Goal: Find specific page/section

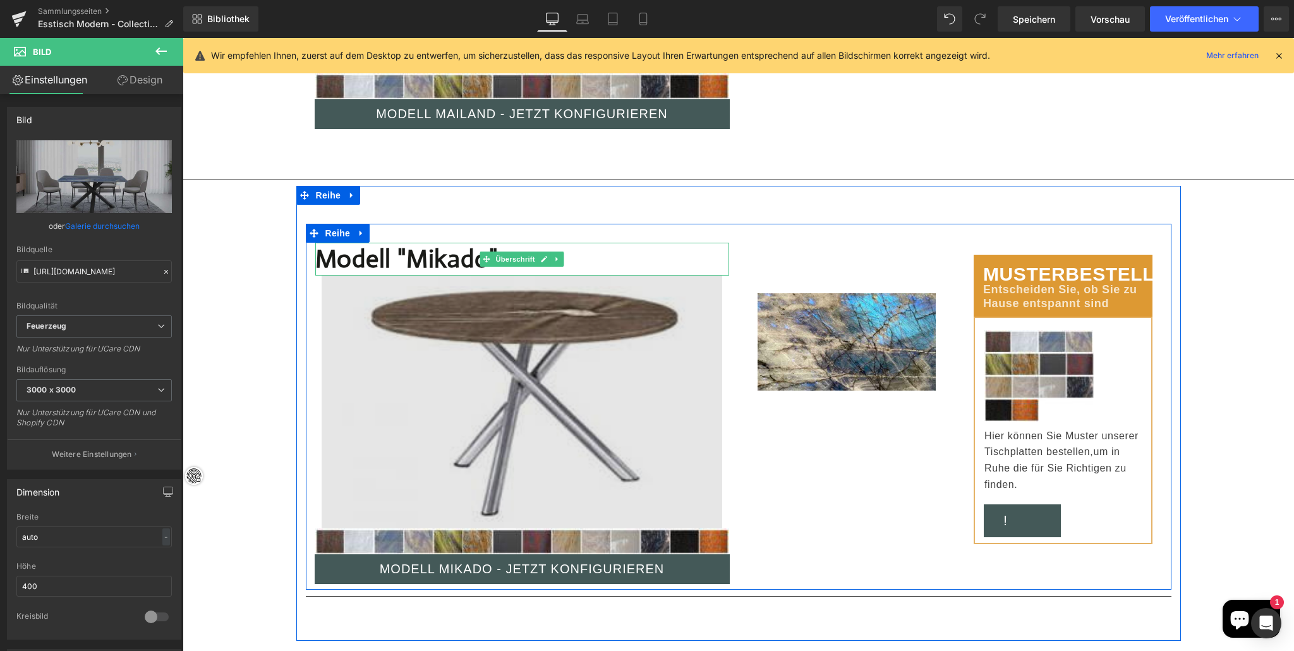
scroll to position [8274, 0]
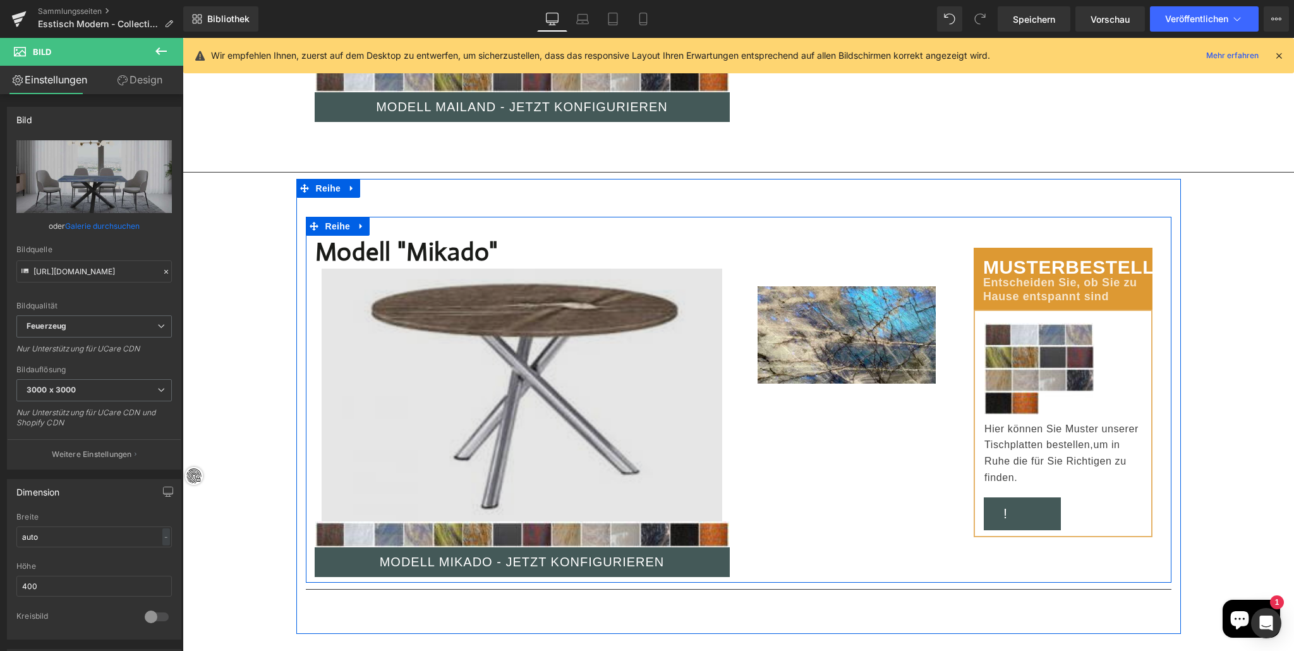
click at [549, 284] on img at bounding box center [522, 394] width 401 height 253
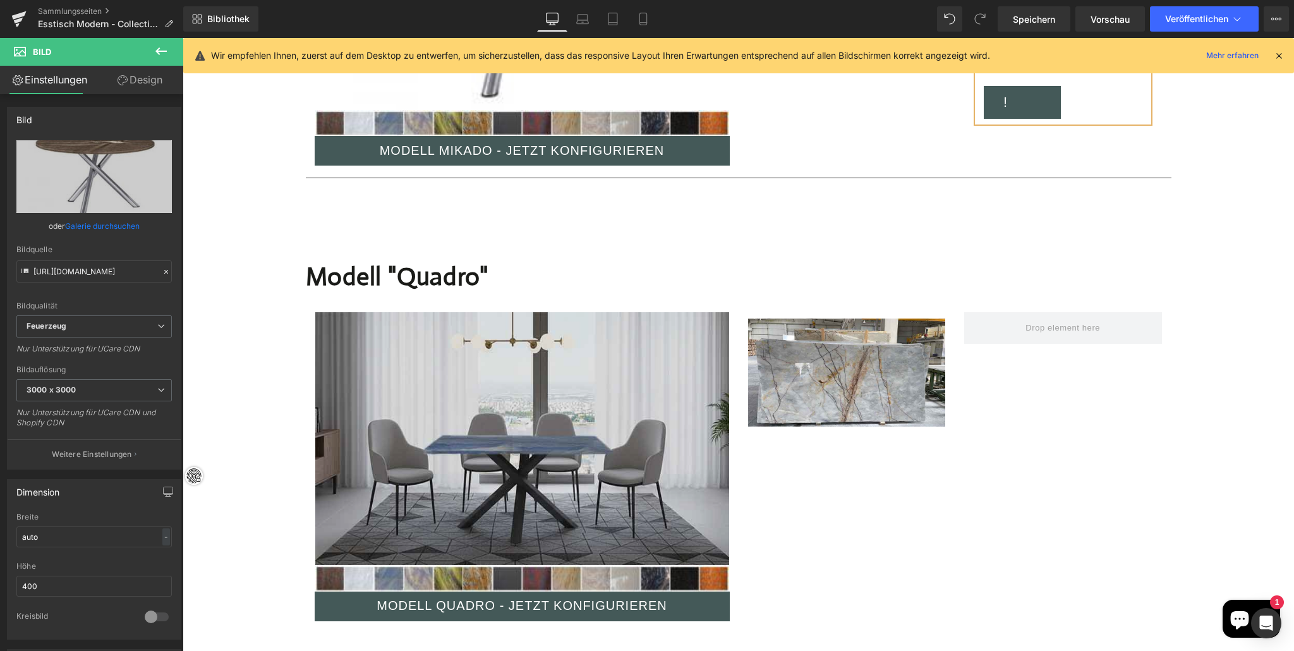
scroll to position [8687, 0]
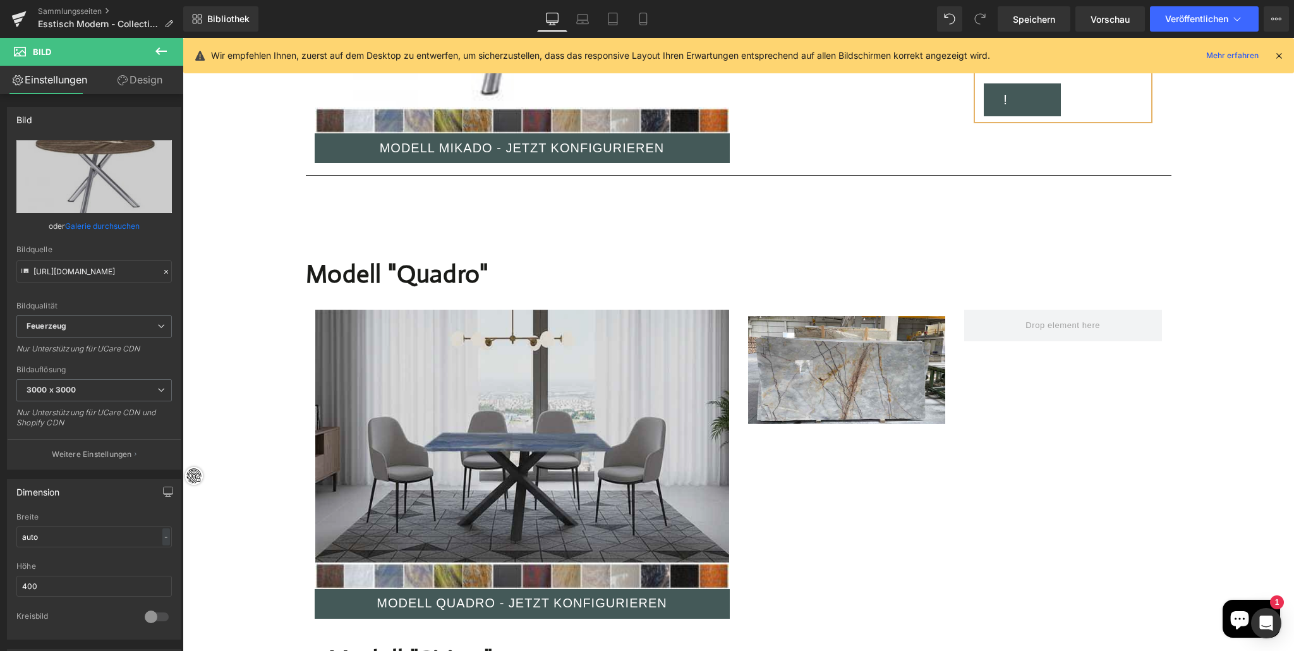
click at [478, 369] on img at bounding box center [522, 436] width 414 height 253
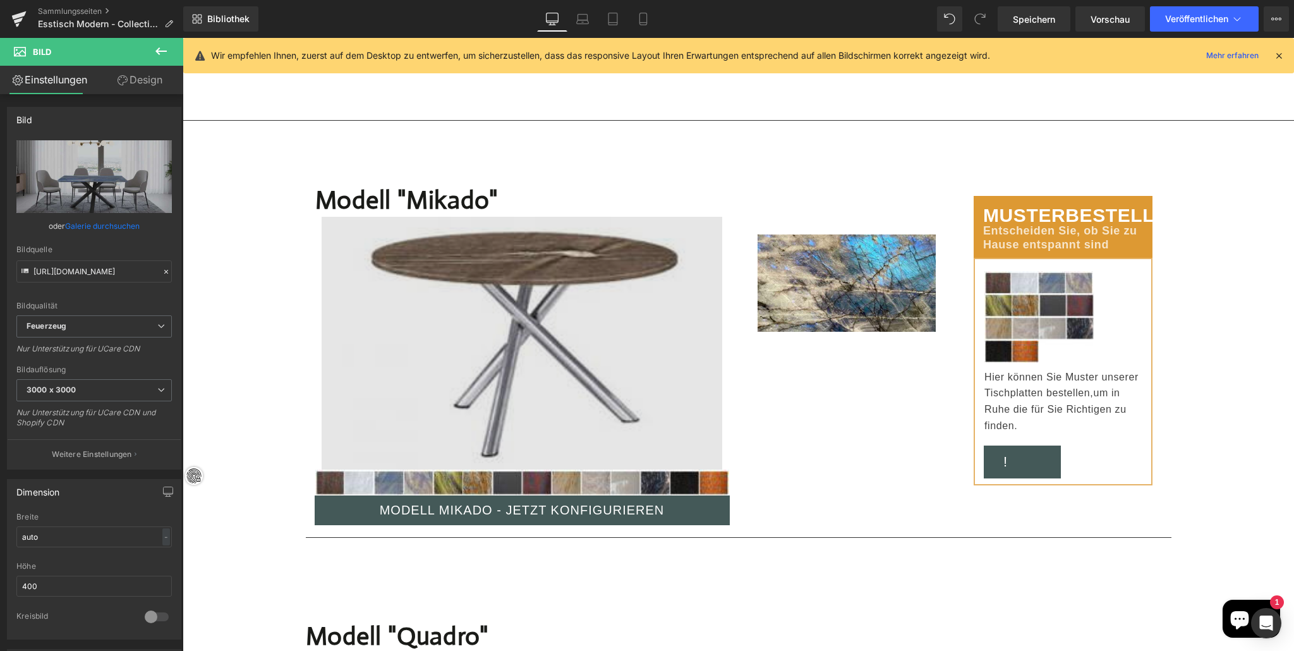
scroll to position [8318, 0]
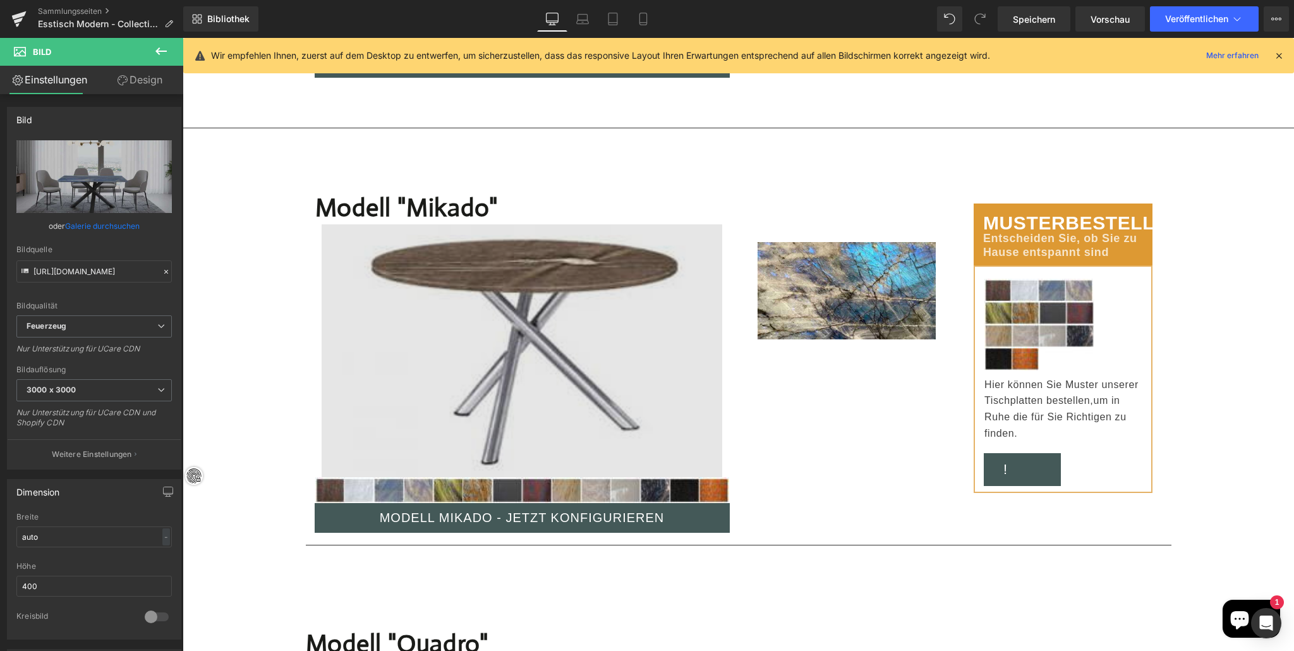
click at [480, 361] on img at bounding box center [522, 350] width 401 height 253
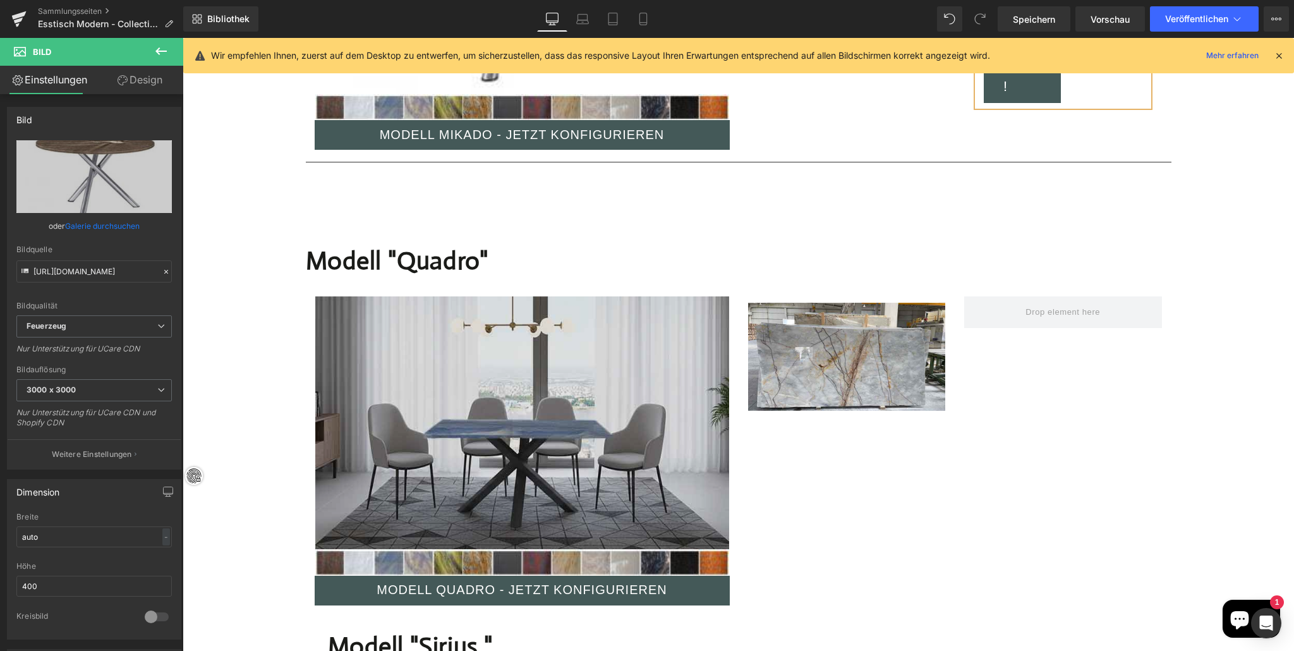
scroll to position [8710, 0]
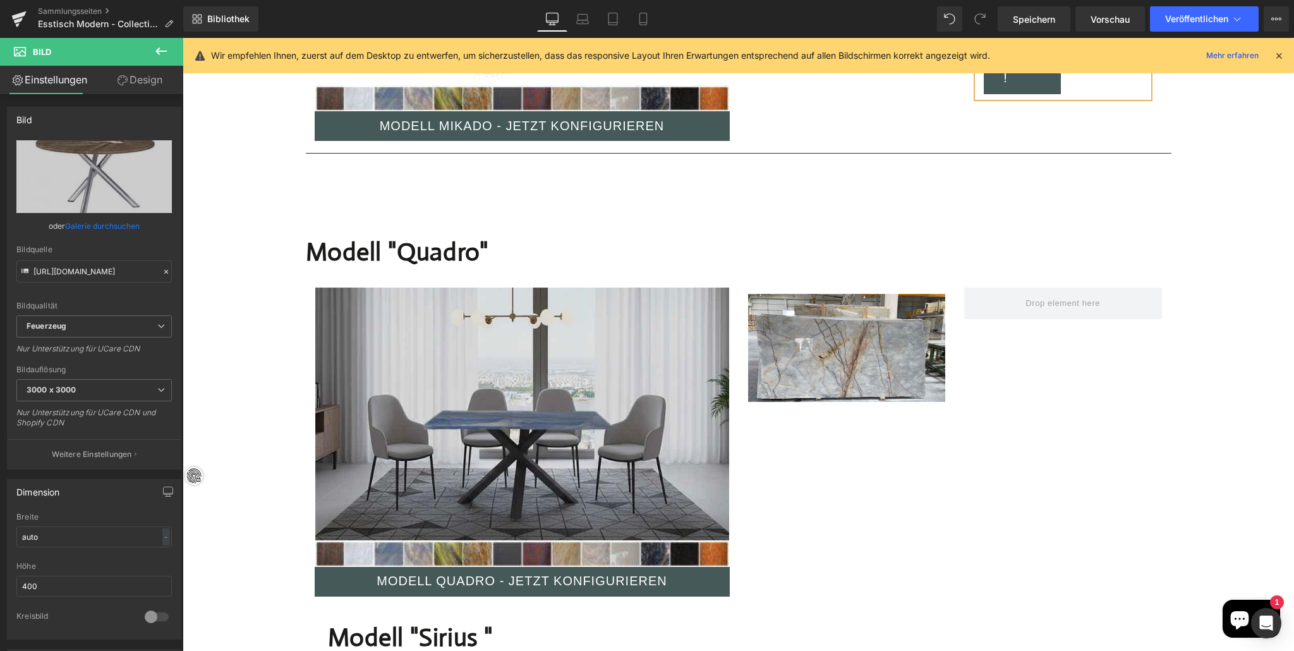
click at [477, 361] on img at bounding box center [522, 413] width 414 height 253
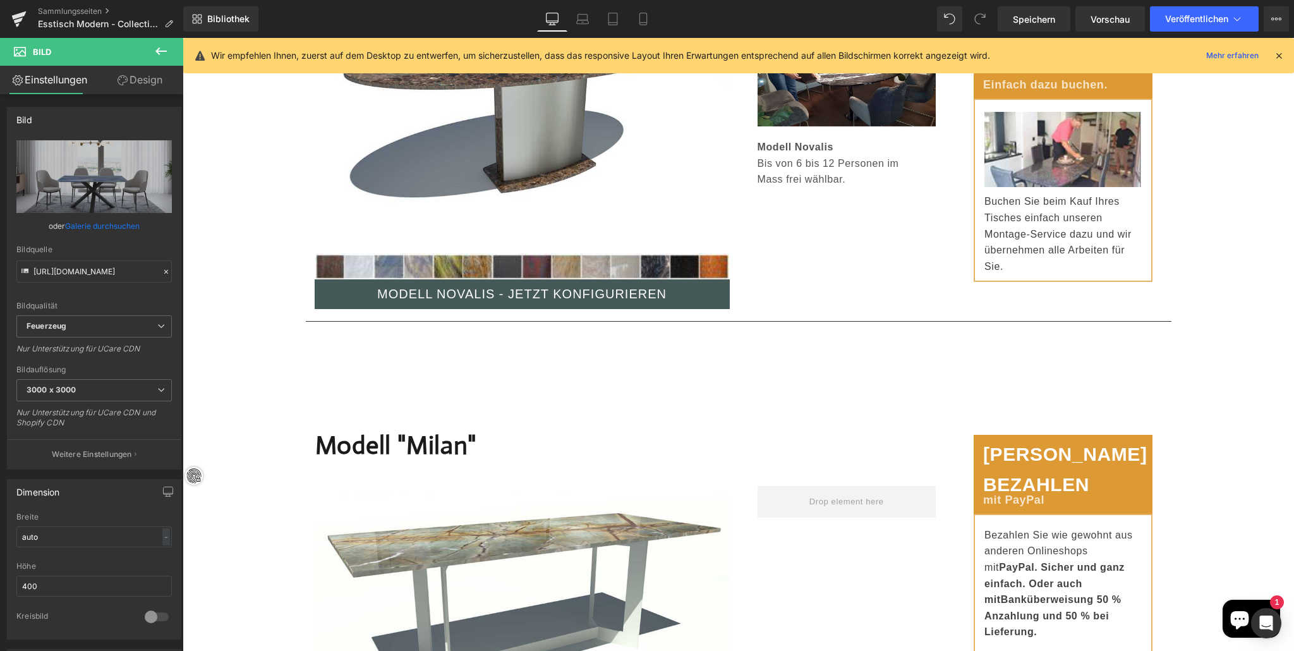
scroll to position [7566, 0]
